Goal: Transaction & Acquisition: Register for event/course

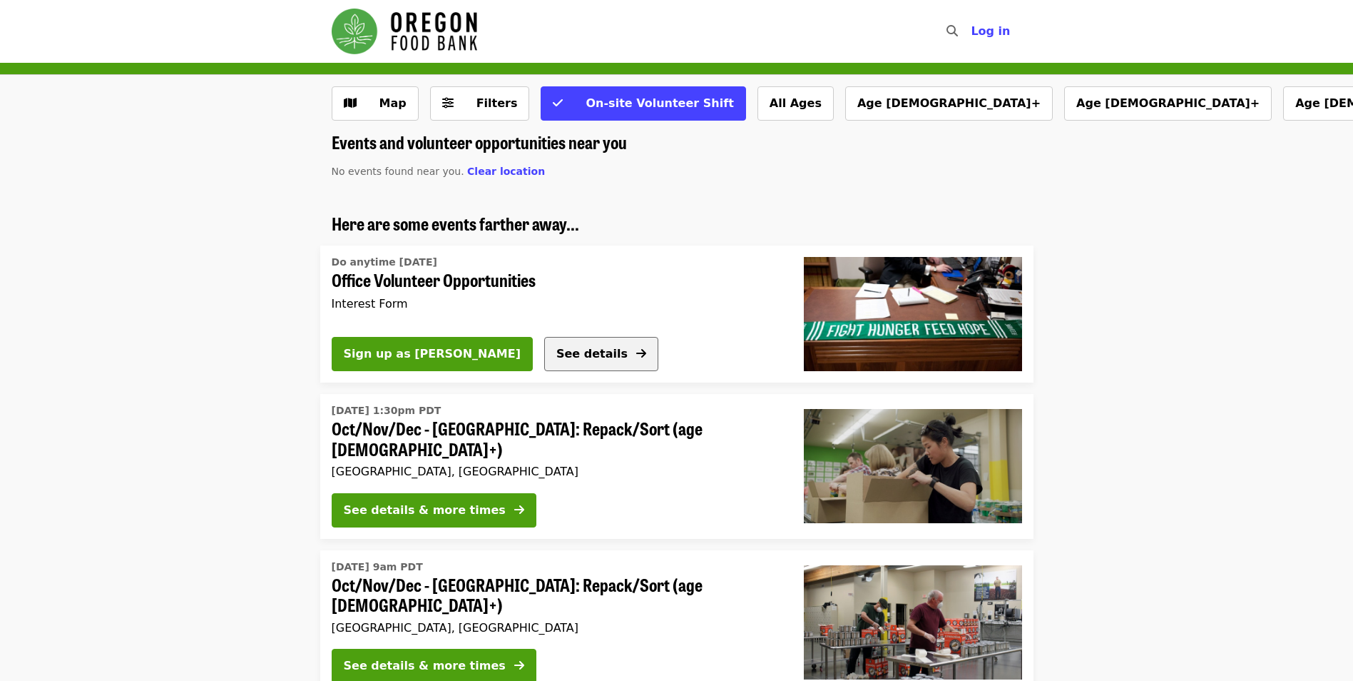
click at [556, 355] on span "See details" at bounding box center [591, 354] width 71 height 14
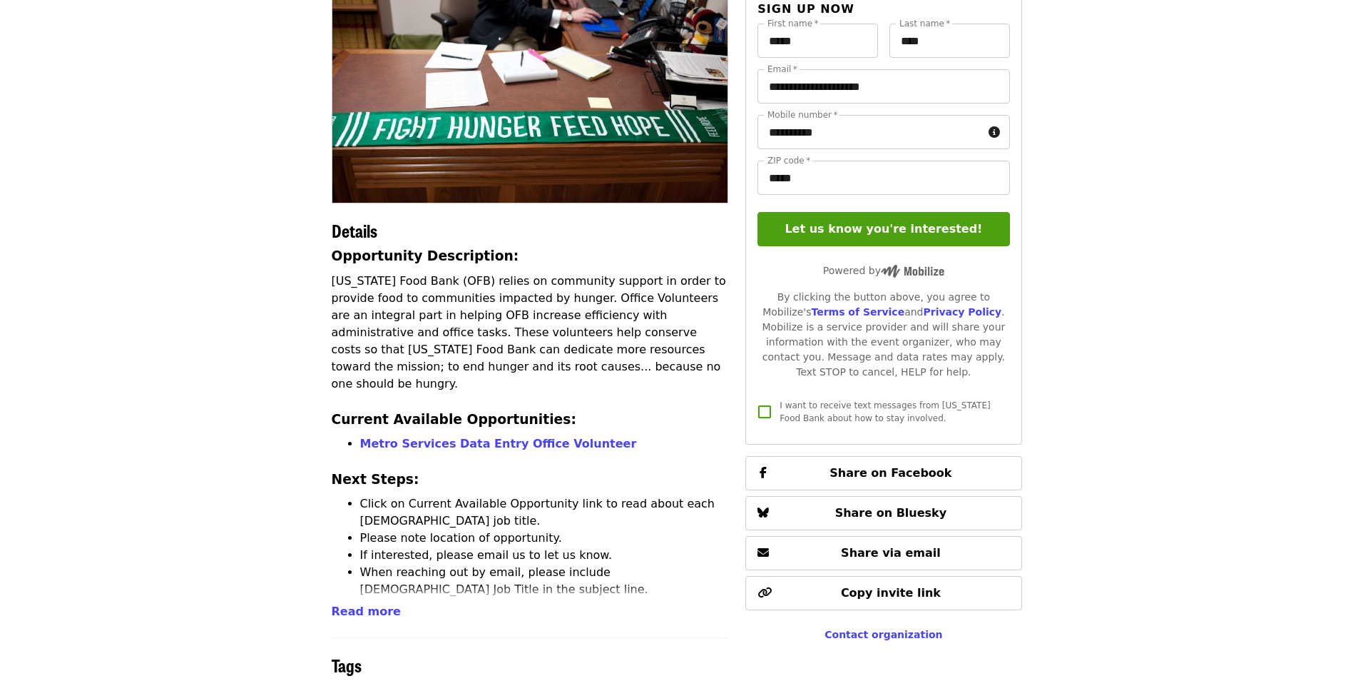
scroll to position [143, 0]
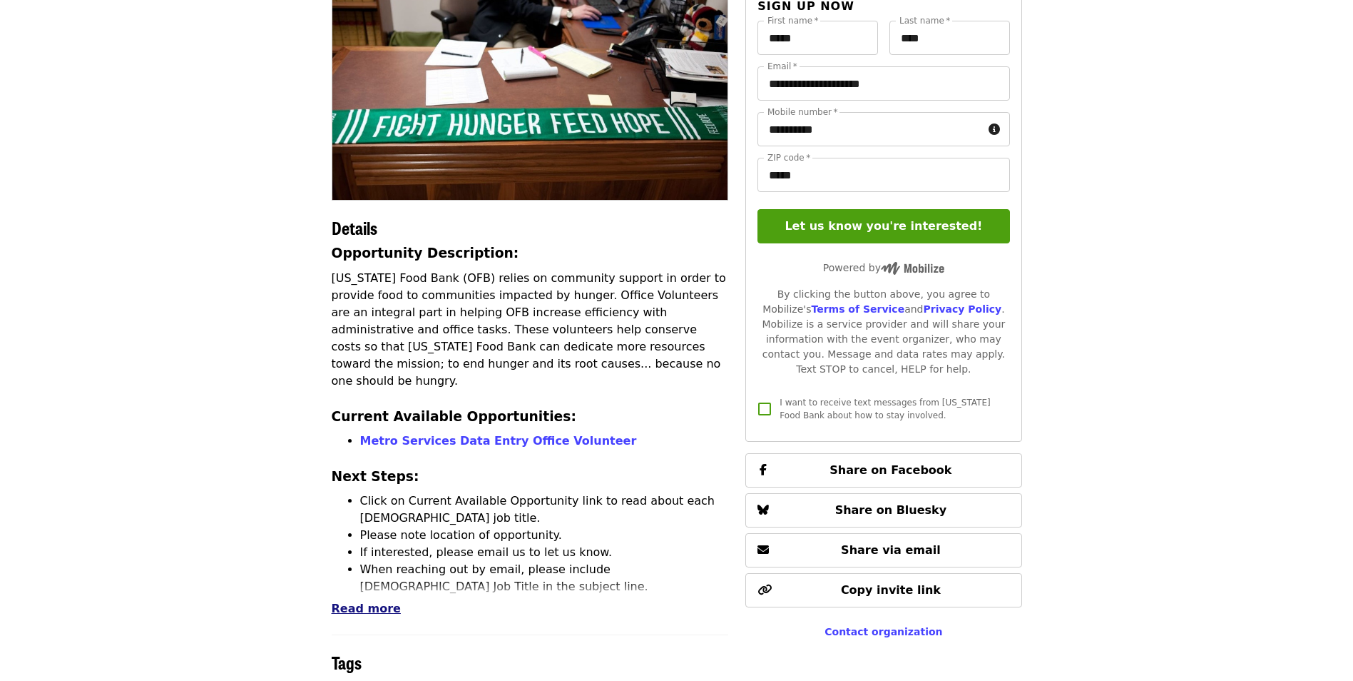
click at [355, 607] on span "Read more" at bounding box center [366, 608] width 69 height 14
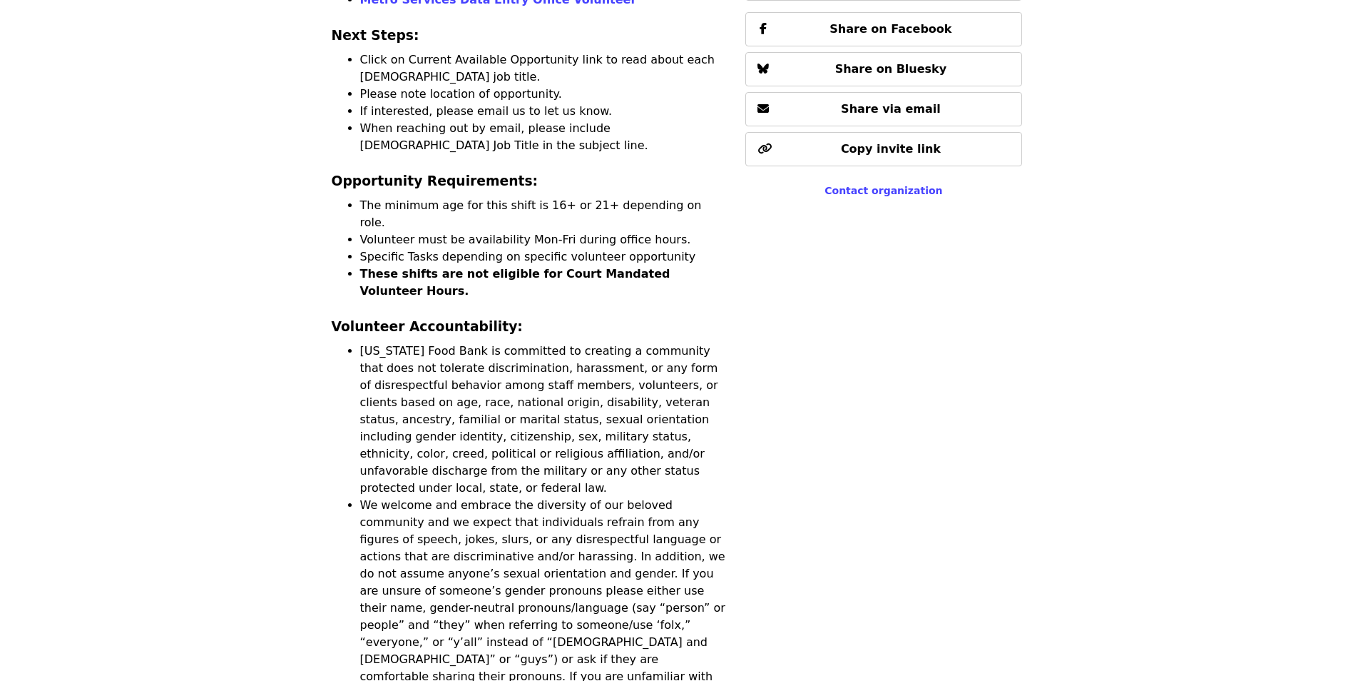
scroll to position [571, 0]
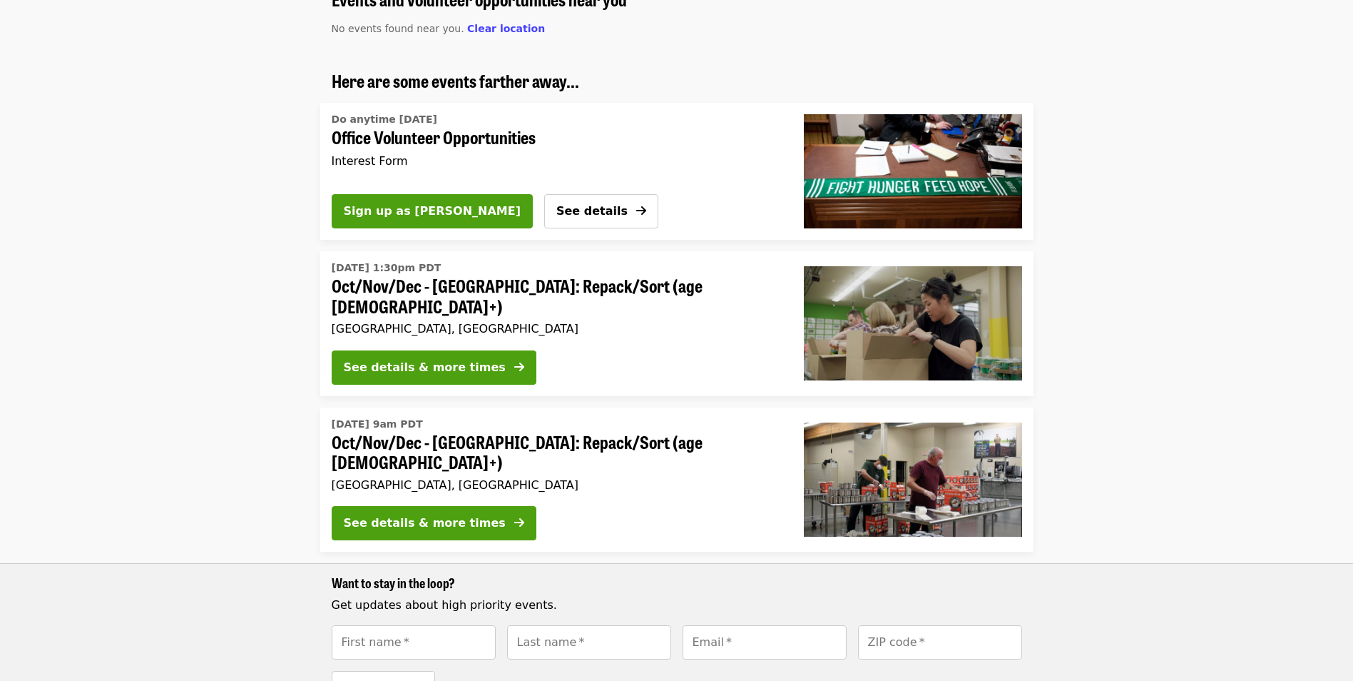
scroll to position [214, 0]
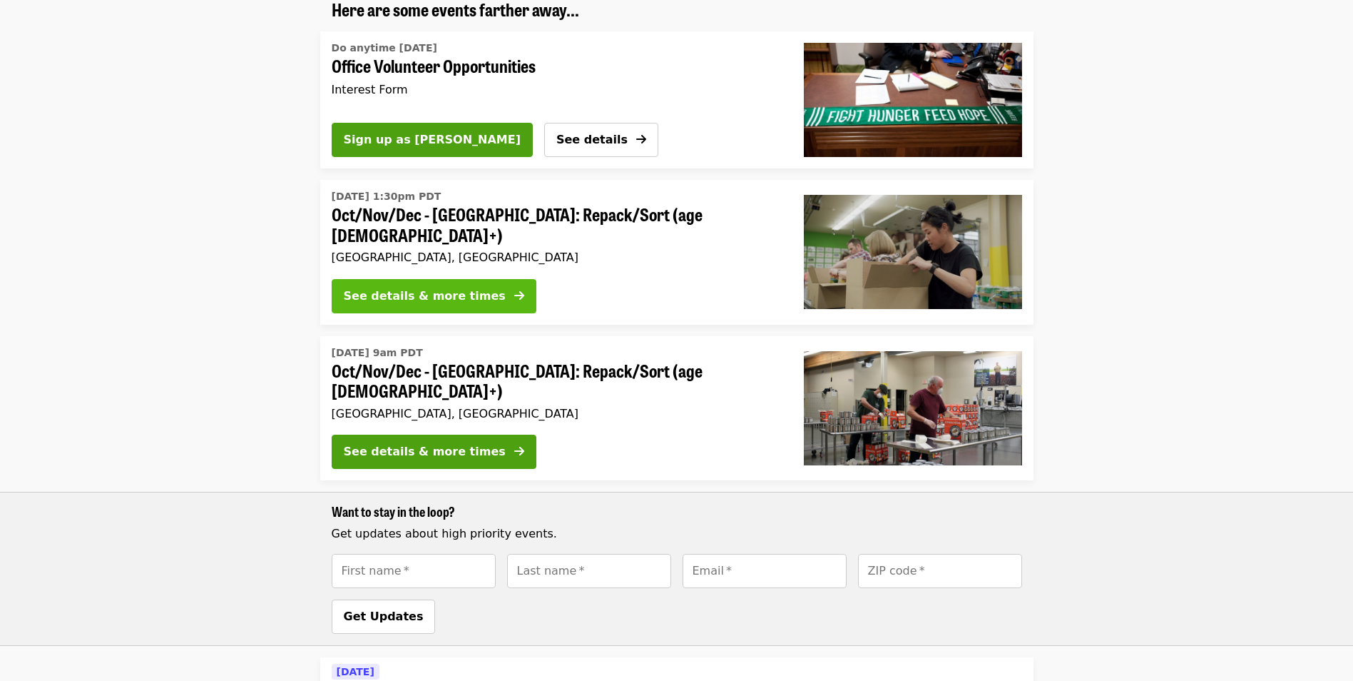
click at [463, 288] on div "See details & more times" at bounding box center [425, 296] width 162 height 17
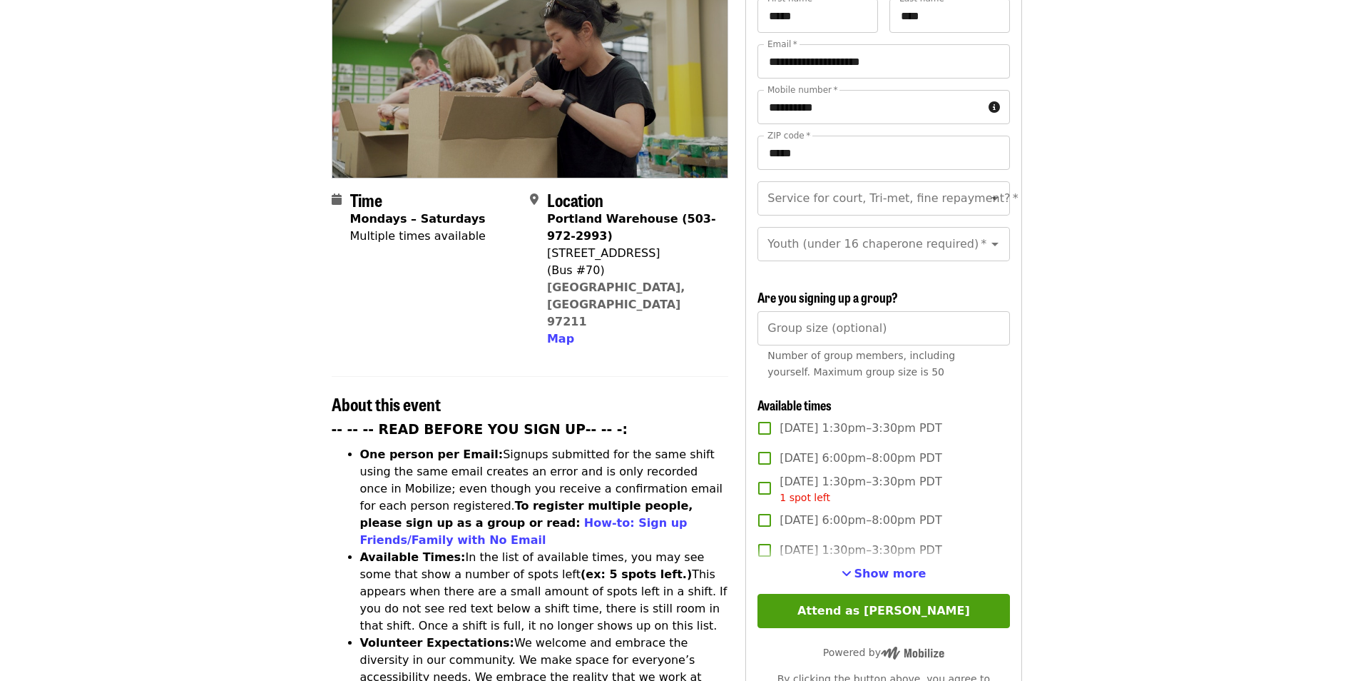
scroll to position [214, 0]
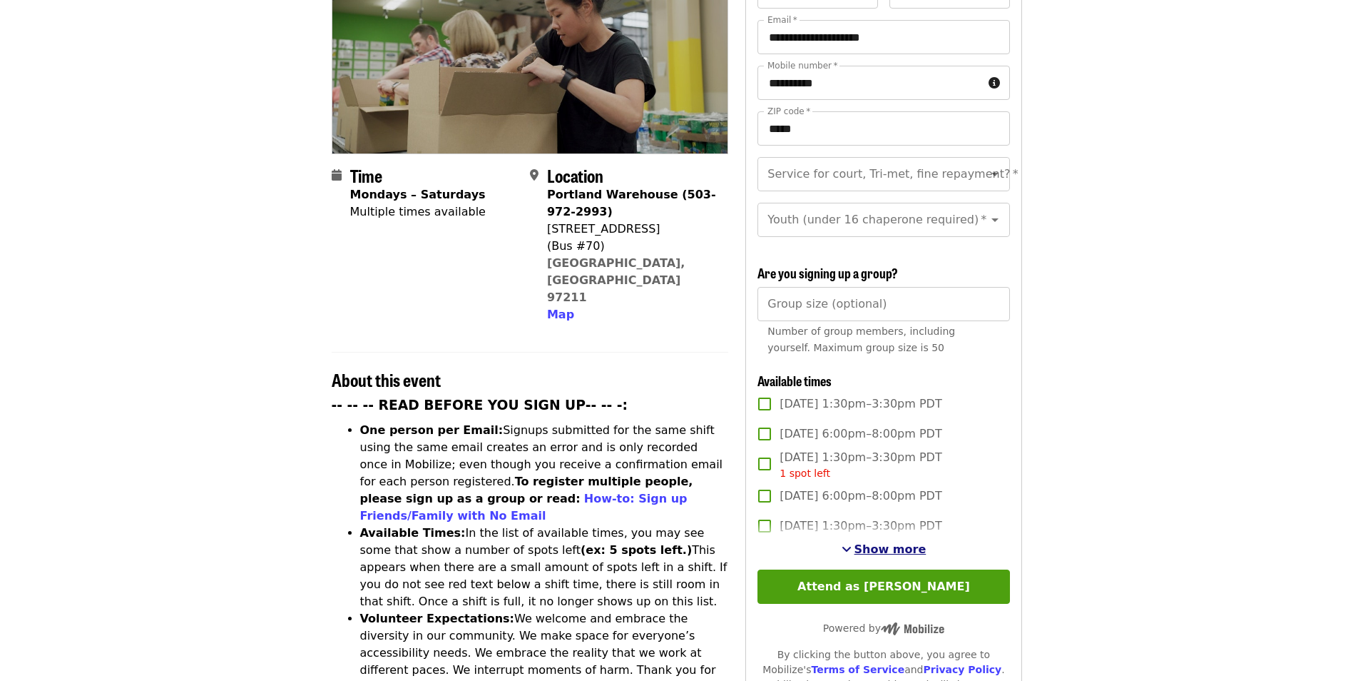
click at [890, 542] on span "Show more" at bounding box center [891, 549] width 72 height 14
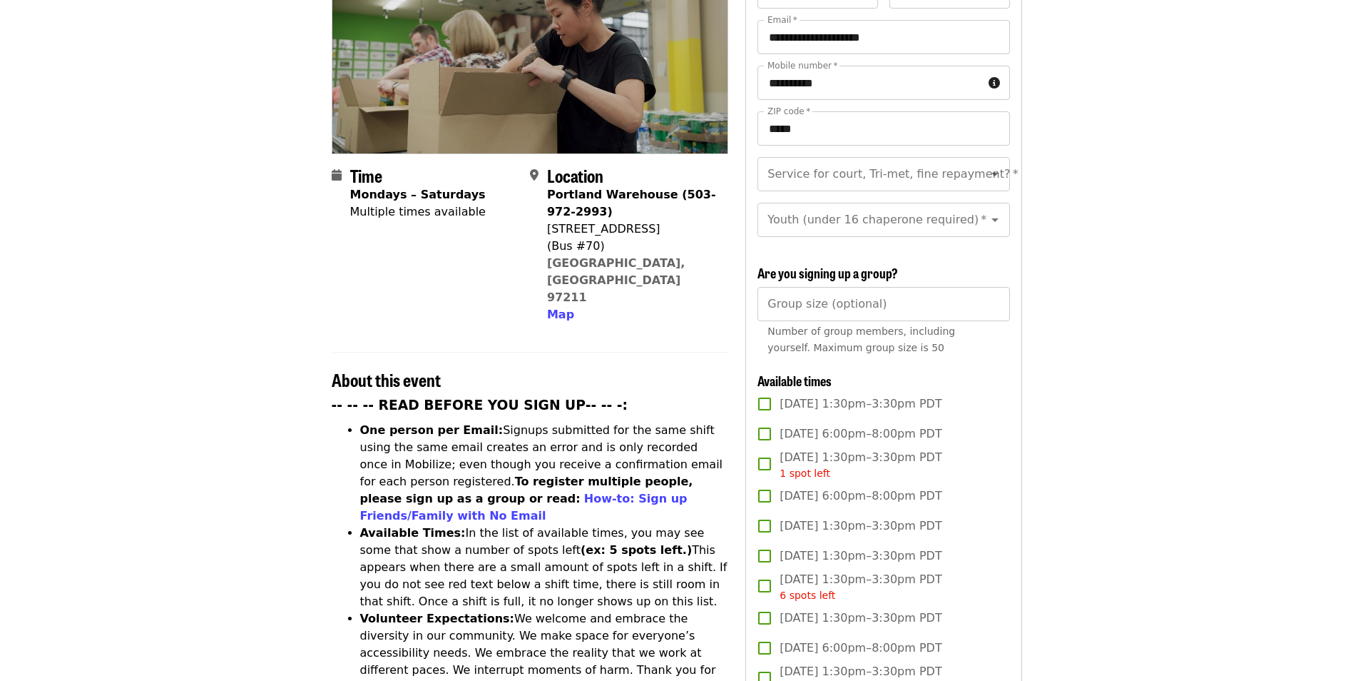
click at [836, 520] on span "[DATE] 1:30pm–3:30pm PDT" at bounding box center [861, 525] width 162 height 17
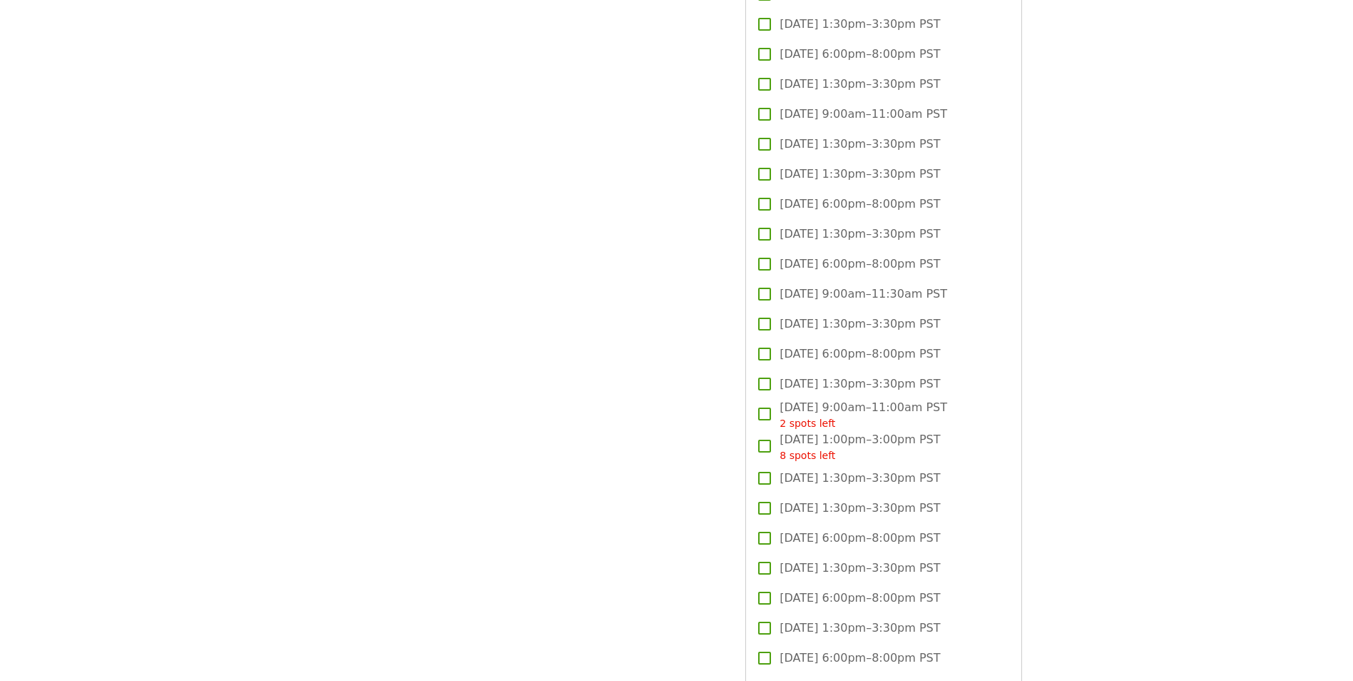
scroll to position [2925, 0]
